Goal: Information Seeking & Learning: Find specific fact

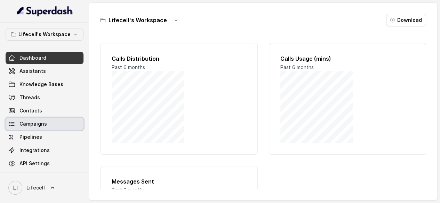
click at [43, 130] on link "Campaigns" at bounding box center [45, 124] width 78 height 13
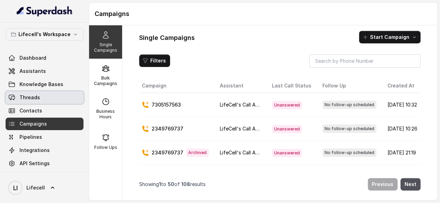
click at [47, 98] on link "Threads" at bounding box center [45, 97] width 78 height 13
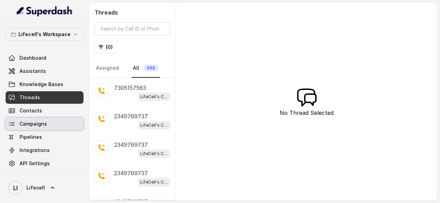
click at [46, 128] on span "Campaigns" at bounding box center [32, 124] width 27 height 7
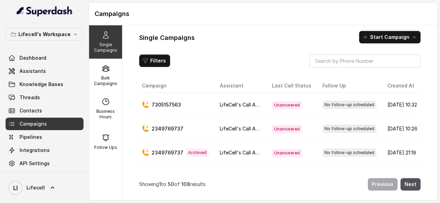
click at [178, 108] on p "7305157563" at bounding box center [166, 104] width 29 height 7
copy p "7305157563"
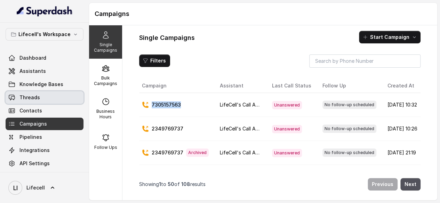
click at [57, 98] on link "Threads" at bounding box center [45, 97] width 78 height 13
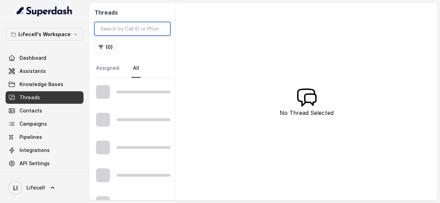
click at [131, 32] on input "search" at bounding box center [132, 28] width 75 height 13
paste input "7305157563"
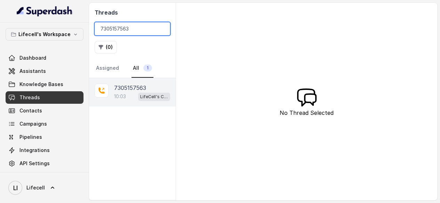
type input "7305157563"
click at [125, 98] on p "10:03" at bounding box center [120, 96] width 12 height 7
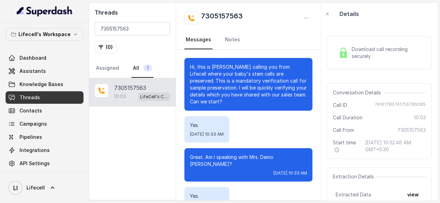
click at [326, 80] on div "Download call recording securely Conversation Details Call ID [PHONE_NUMBER] Ca…" at bounding box center [379, 113] width 116 height 176
click at [331, 75] on div "Download call recording securely" at bounding box center [378, 53] width 105 height 44
click at [374, 54] on span "Download call recording securely" at bounding box center [387, 53] width 72 height 14
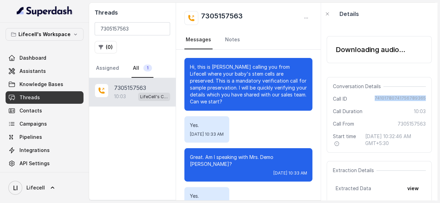
drag, startPoint x: 368, startPoint y: 104, endPoint x: 420, endPoint y: 106, distance: 51.8
click at [420, 106] on div "Conversation Details Call ID [PHONE_NUMBER] Call Duration 10:03 Call From [PHON…" at bounding box center [378, 115] width 105 height 76
click at [391, 59] on div "Downloading audio..." at bounding box center [378, 49] width 105 height 27
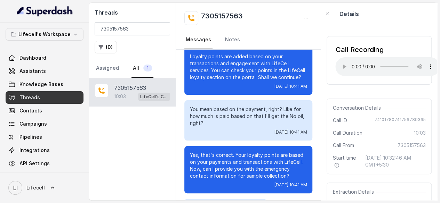
scroll to position [3220, 0]
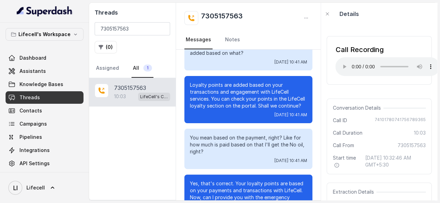
click at [403, 82] on div "Call Recording Your browser does not support the audio element." at bounding box center [378, 60] width 105 height 49
drag, startPoint x: 368, startPoint y: 123, endPoint x: 422, endPoint y: 122, distance: 53.9
click at [422, 122] on div "Conversation Details Call ID [PHONE_NUMBER] Call Duration 10:03 Call From [PHON…" at bounding box center [378, 137] width 105 height 76
copy span "74101780741756789365"
click at [327, 15] on icon "button" at bounding box center [327, 14] width 3 height 3
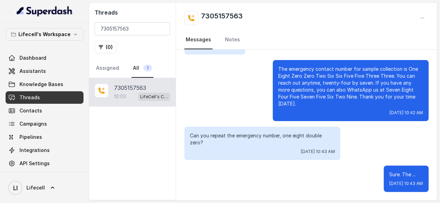
scroll to position [3581, 0]
click at [327, 176] on div "Sure. The ... [DATE] 10:43 AM" at bounding box center [306, 179] width 244 height 26
click at [50, 104] on link "Threads" at bounding box center [45, 97] width 78 height 13
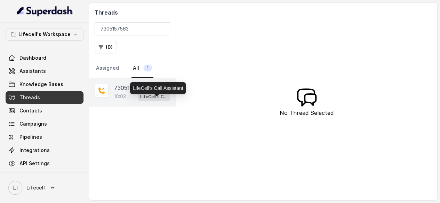
click at [145, 99] on p "LifeCell's Call Assistant" at bounding box center [154, 96] width 28 height 7
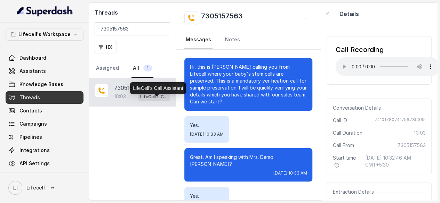
scroll to position [3987, 0]
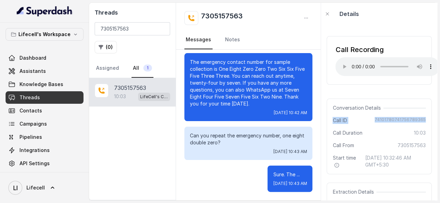
drag, startPoint x: 335, startPoint y: 125, endPoint x: 418, endPoint y: 122, distance: 83.1
click at [418, 122] on div "Conversation Details Call ID [PHONE_NUMBER] Call Duration 10:03 Call From [PHON…" at bounding box center [378, 137] width 105 height 76
copy div "Call ID [PHONE_NUMBER]"
click at [329, 16] on icon "button" at bounding box center [327, 14] width 6 height 6
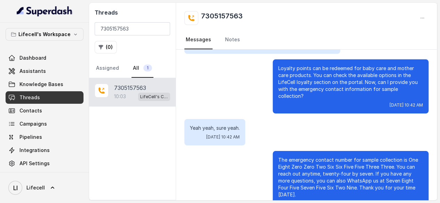
scroll to position [3297, 0]
